Goal: Navigation & Orientation: Find specific page/section

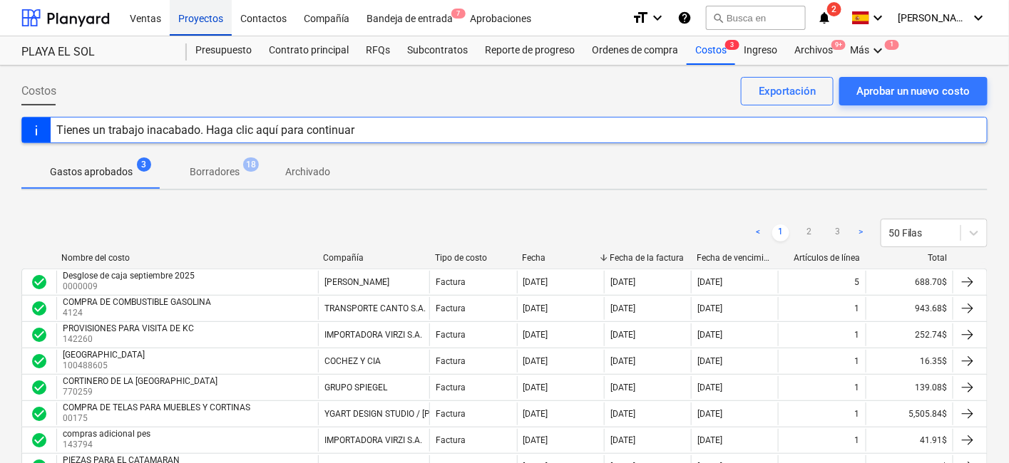
click at [191, 18] on div "Proyectos" at bounding box center [201, 17] width 62 height 36
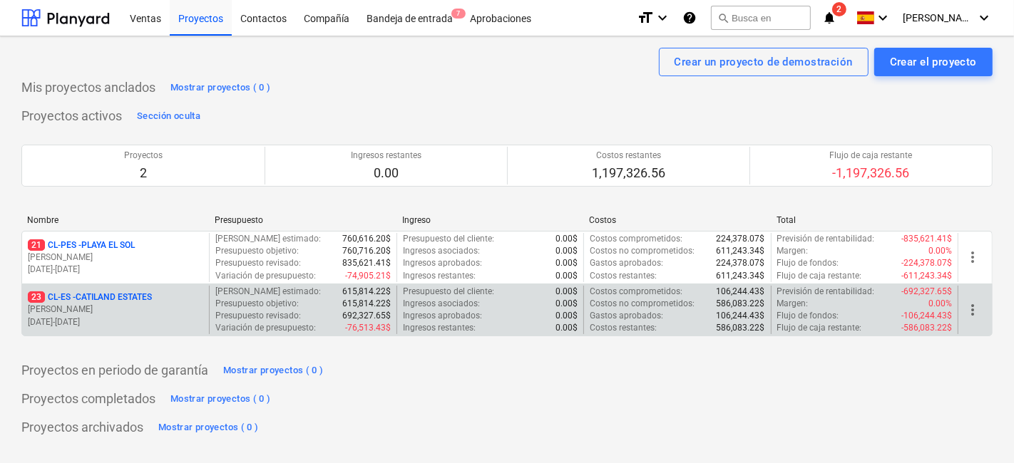
click at [128, 308] on p "[PERSON_NAME]" at bounding box center [115, 310] width 175 height 12
click at [128, 308] on main "Crear un proyecto de demostración Crear el proyecto Mis proyectos anclados Most…" at bounding box center [507, 249] width 1014 height 427
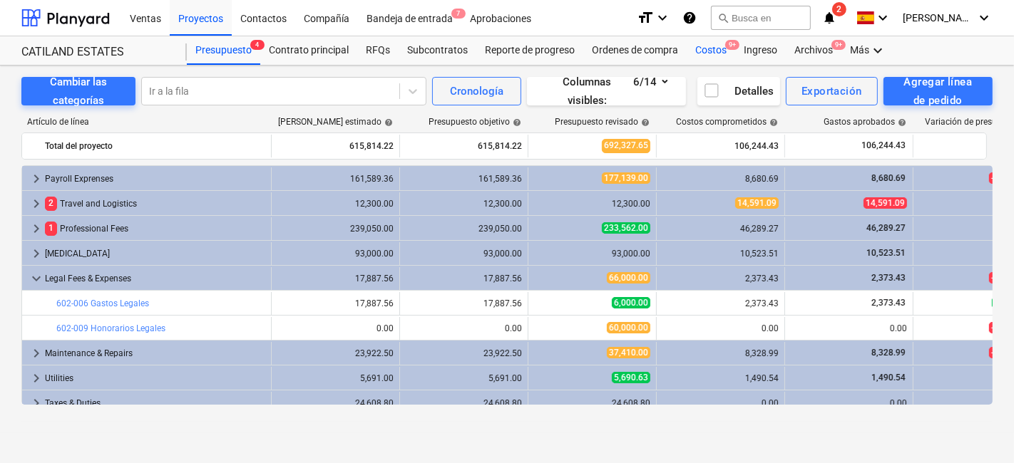
click at [700, 50] on div "Costos 9+" at bounding box center [711, 50] width 48 height 29
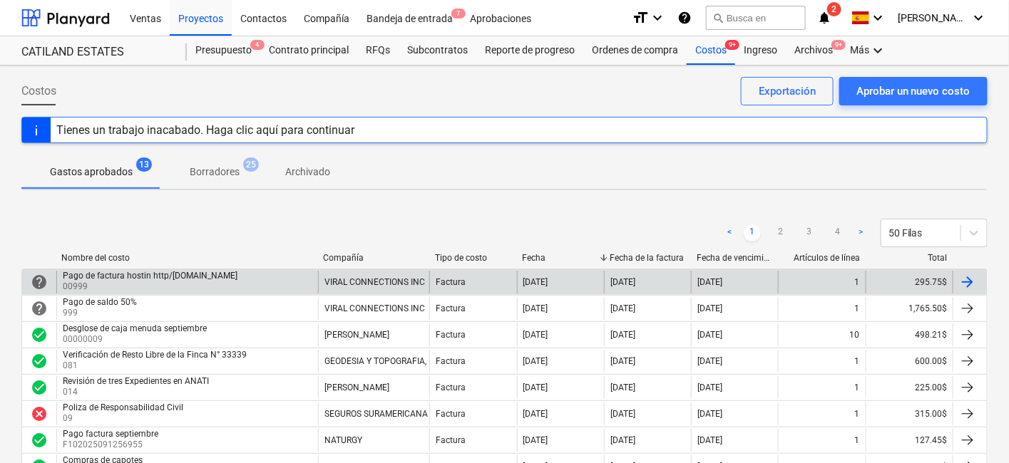
scroll to position [79, 0]
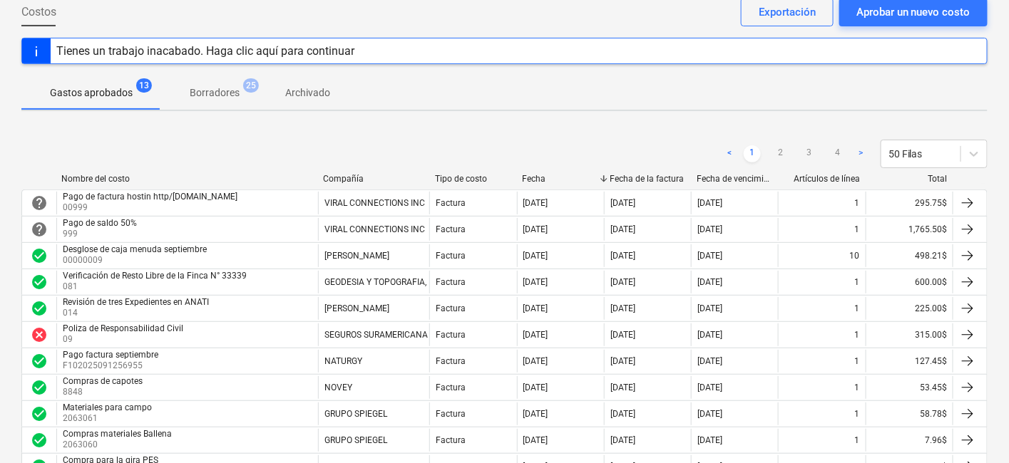
click at [165, 1] on div "Costos Aprobar un nuevo costo Exportación" at bounding box center [504, 18] width 966 height 40
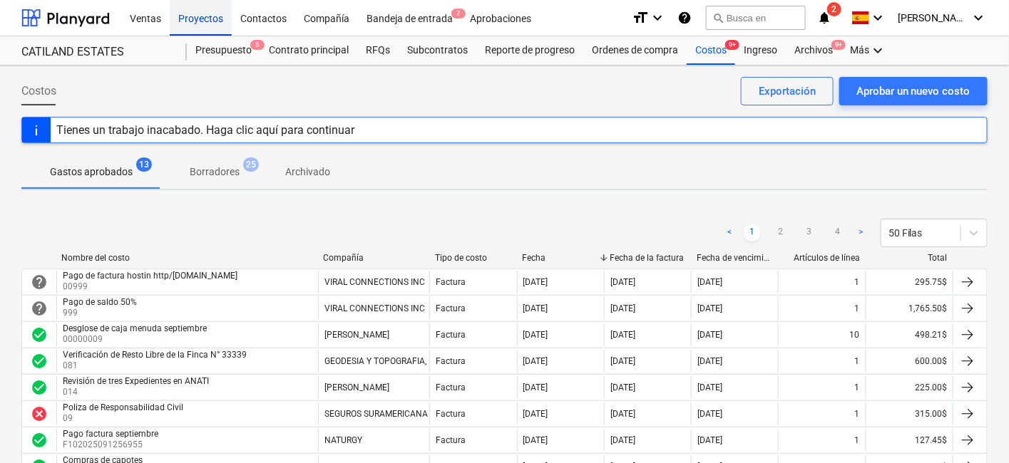
click at [200, 22] on div "Proyectos" at bounding box center [201, 17] width 62 height 36
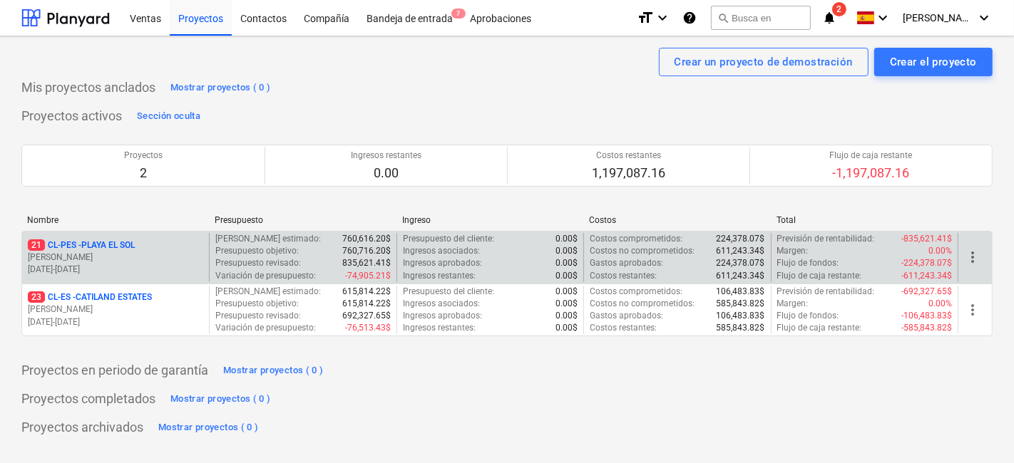
click at [127, 265] on p "[DATE] - [DATE]" at bounding box center [115, 270] width 175 height 12
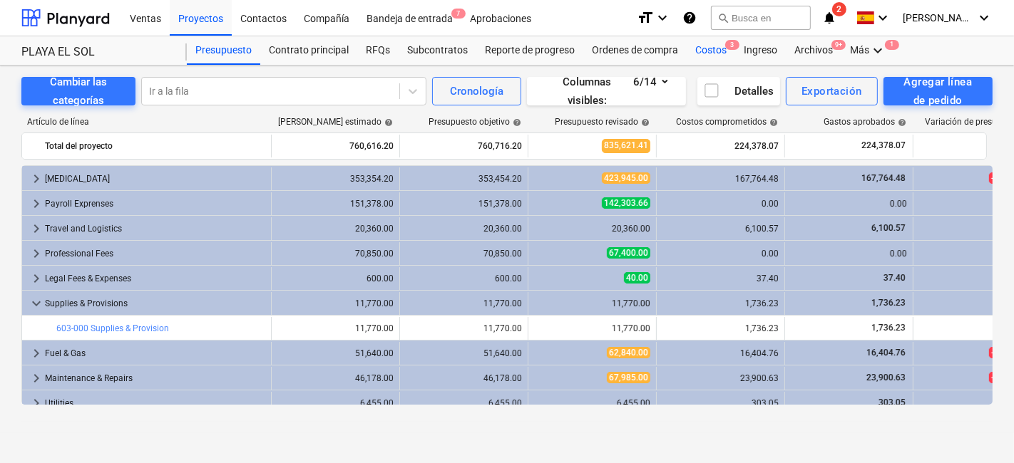
click at [716, 50] on div "Costos 3" at bounding box center [711, 50] width 48 height 29
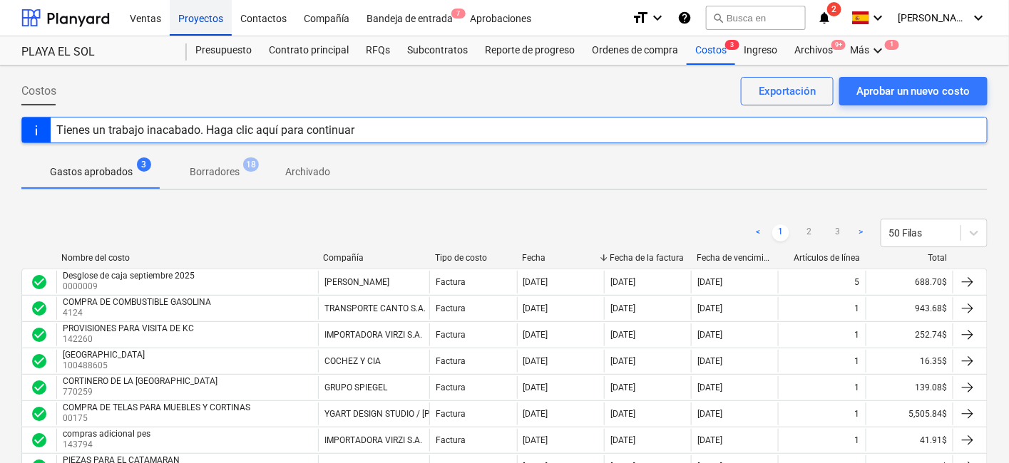
click at [198, 18] on div "Proyectos" at bounding box center [201, 17] width 62 height 36
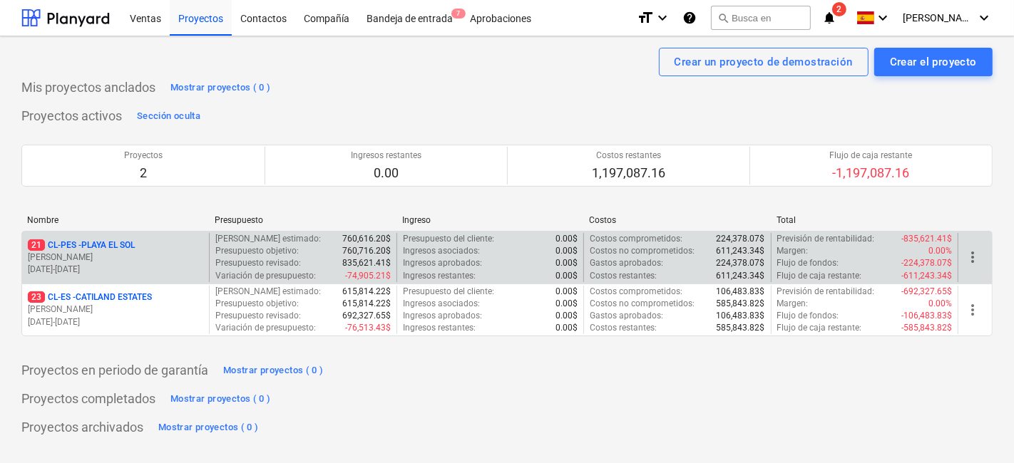
click at [160, 248] on div "21 CL-PES - [GEOGRAPHIC_DATA]" at bounding box center [115, 246] width 175 height 12
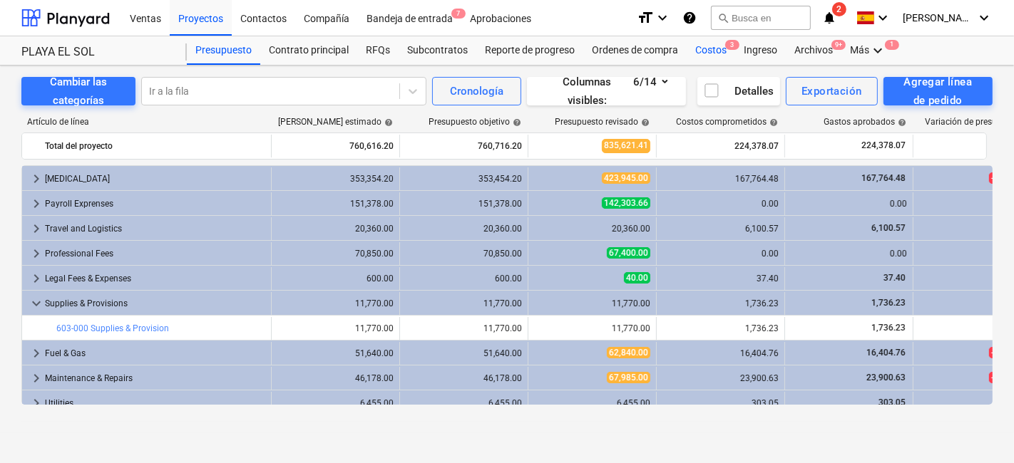
click at [719, 41] on div "Costos 3" at bounding box center [711, 50] width 48 height 29
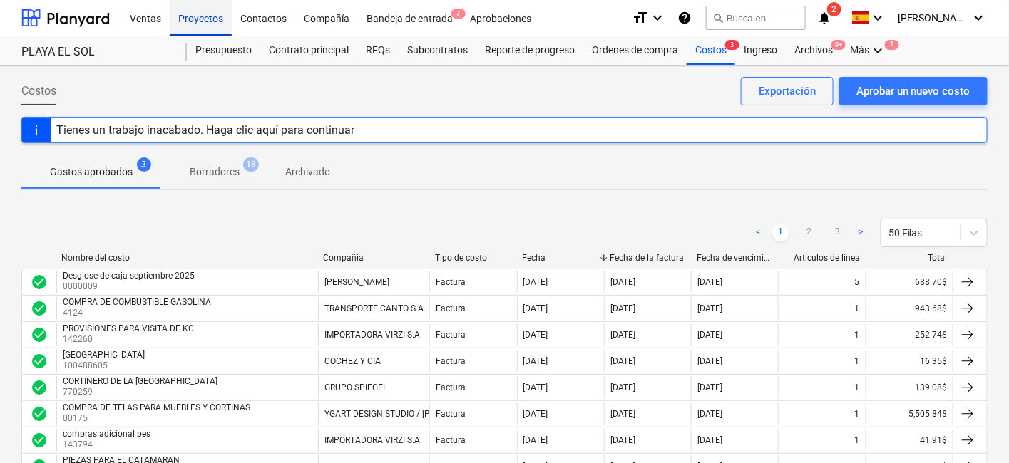
click at [201, 19] on div "Proyectos" at bounding box center [201, 17] width 62 height 36
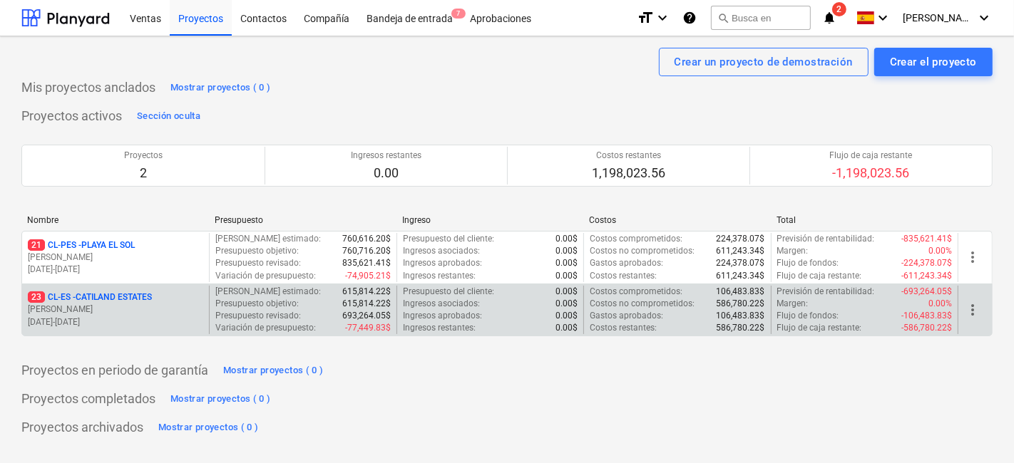
drag, startPoint x: 146, startPoint y: 276, endPoint x: 143, endPoint y: 290, distance: 14.7
click at [145, 286] on div "21 CL-PES - PLAYA EL [PERSON_NAME] [DATE] - [DATE] Costo neto estimado : 760,61…" at bounding box center [506, 284] width 971 height 106
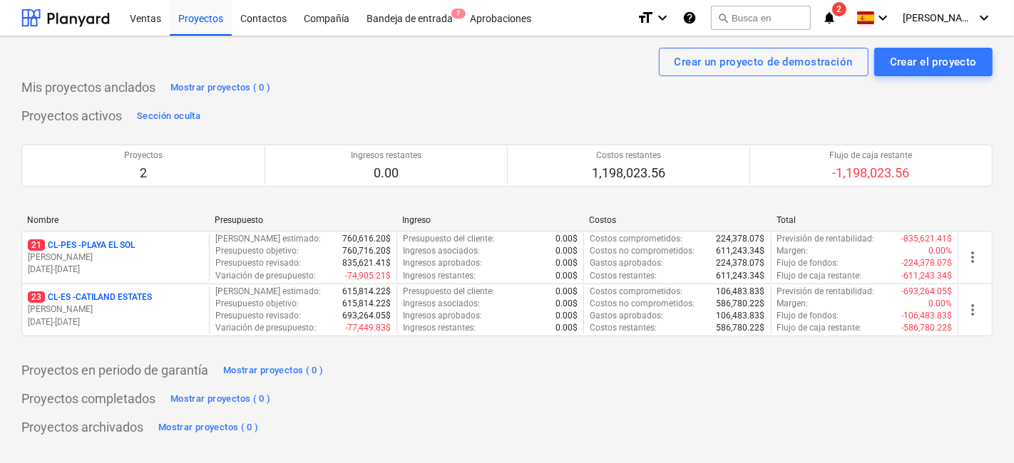
click at [153, 307] on p "[PERSON_NAME]" at bounding box center [115, 310] width 175 height 12
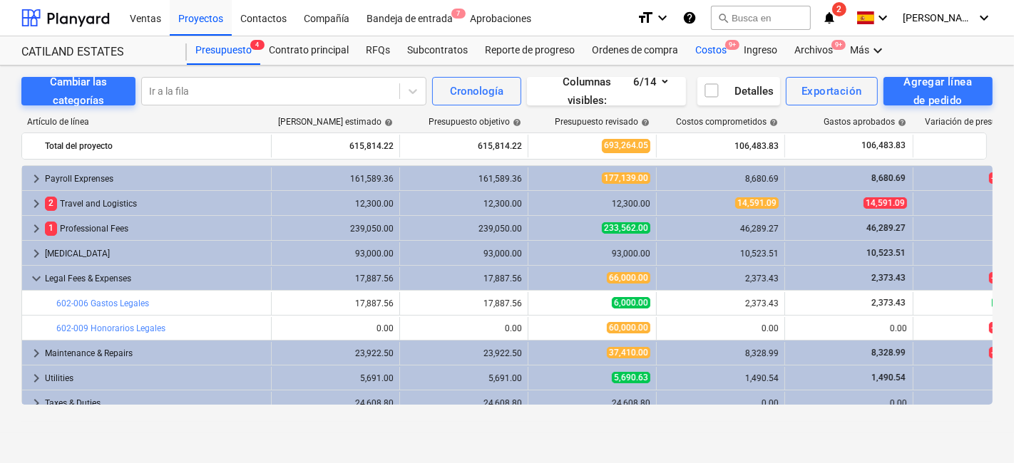
click at [707, 43] on div "Costos 9+" at bounding box center [711, 50] width 48 height 29
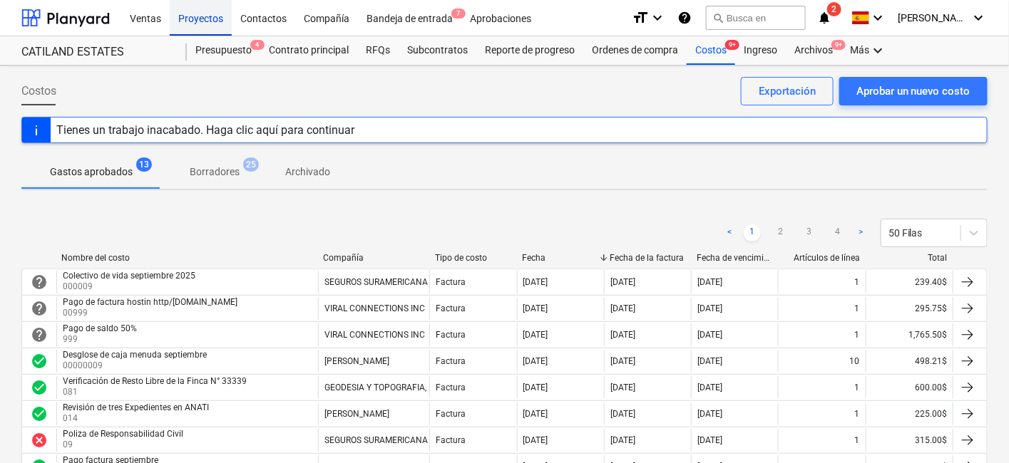
click at [212, 26] on div "Proyectos" at bounding box center [201, 17] width 62 height 36
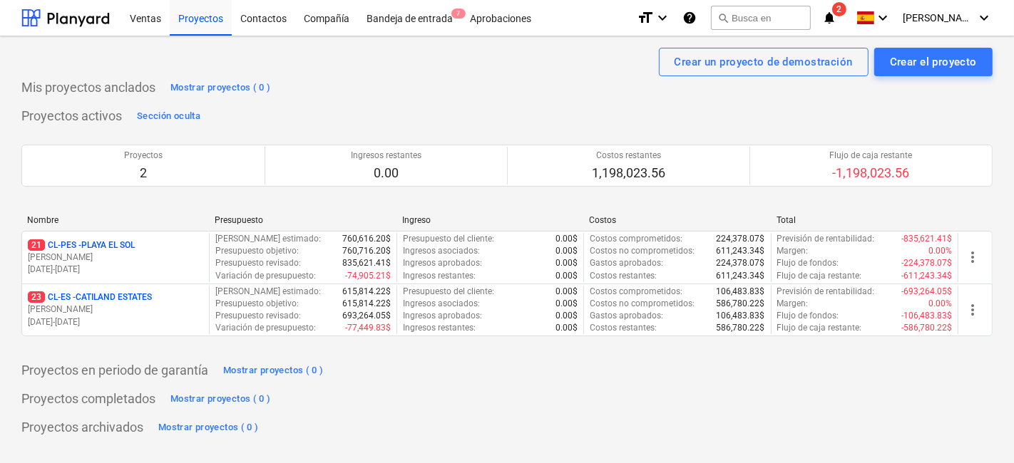
click at [143, 247] on div "21 CL-PES - [GEOGRAPHIC_DATA]" at bounding box center [115, 246] width 175 height 12
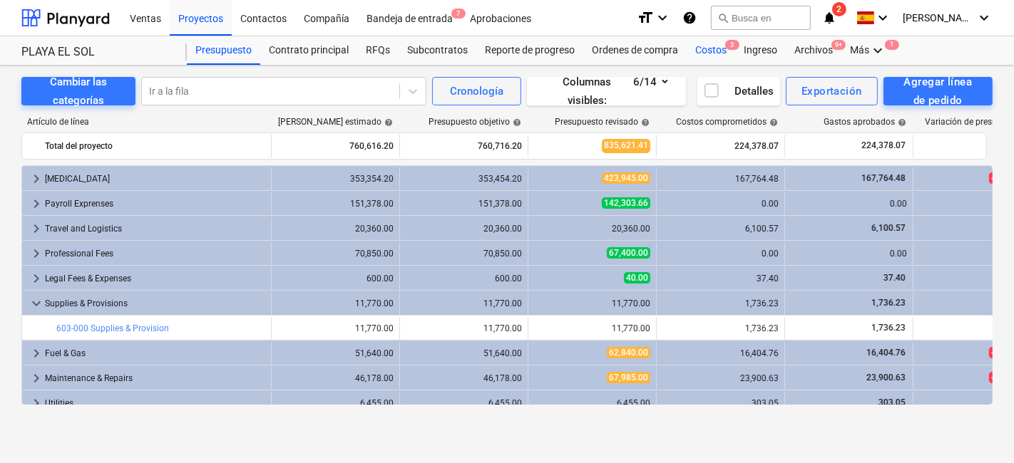
click at [731, 48] on span "3" at bounding box center [732, 45] width 14 height 10
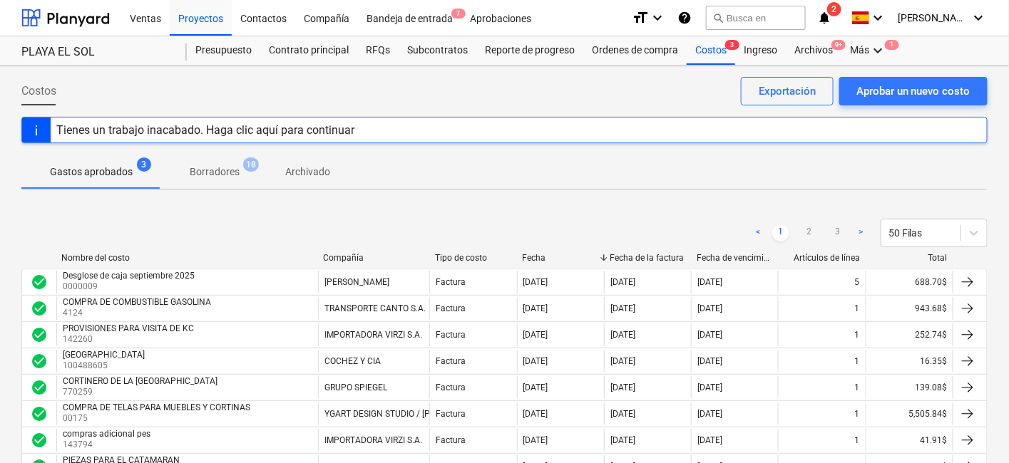
click at [34, 220] on div "< 1 2 3 > 50 Filas" at bounding box center [504, 233] width 966 height 29
